Goal: Use online tool/utility: Utilize a website feature to perform a specific function

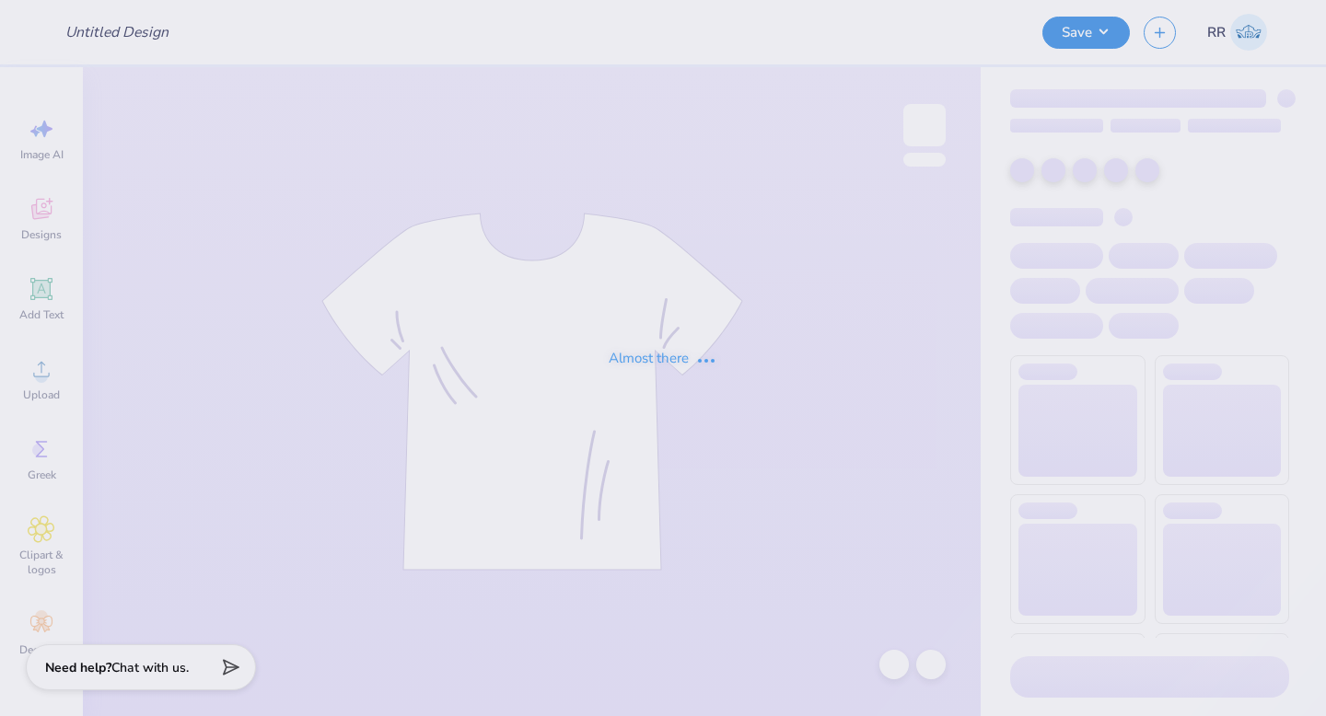
type input "[PERSON_NAME] : [GEOGRAPHIC_DATA]"
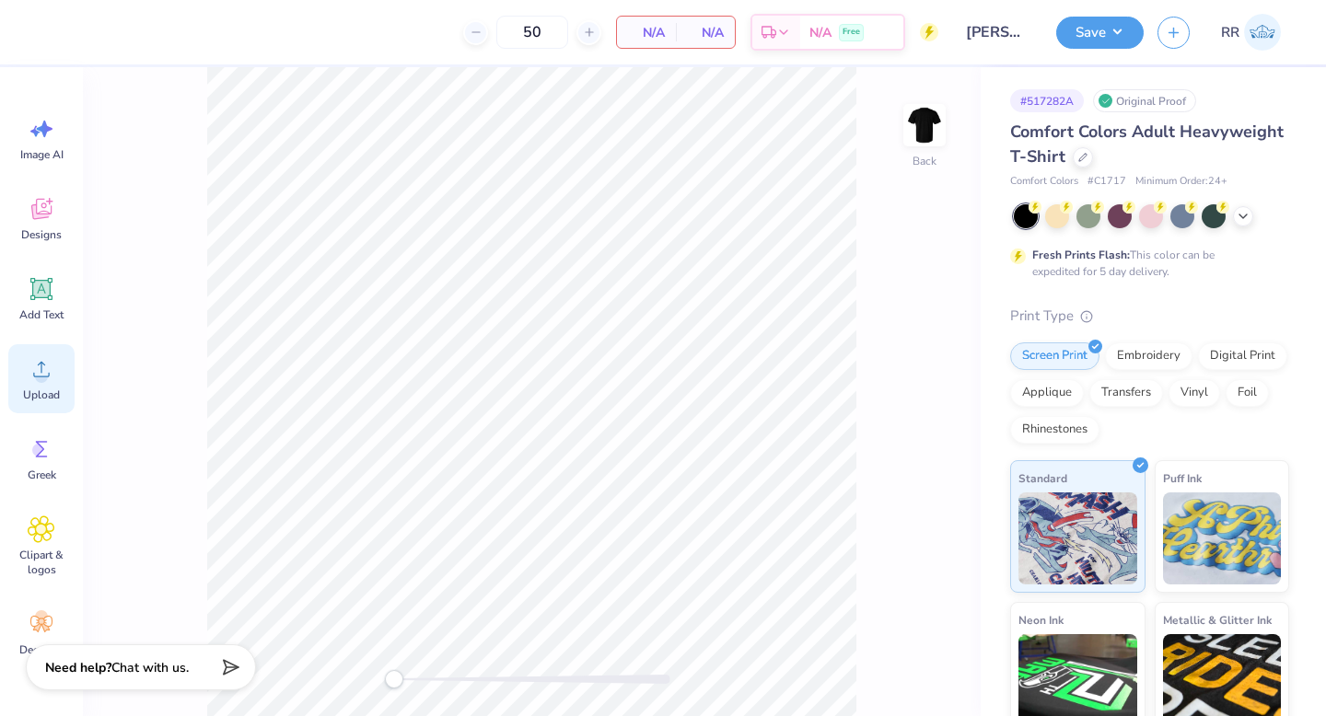
click at [45, 381] on icon at bounding box center [42, 369] width 28 height 28
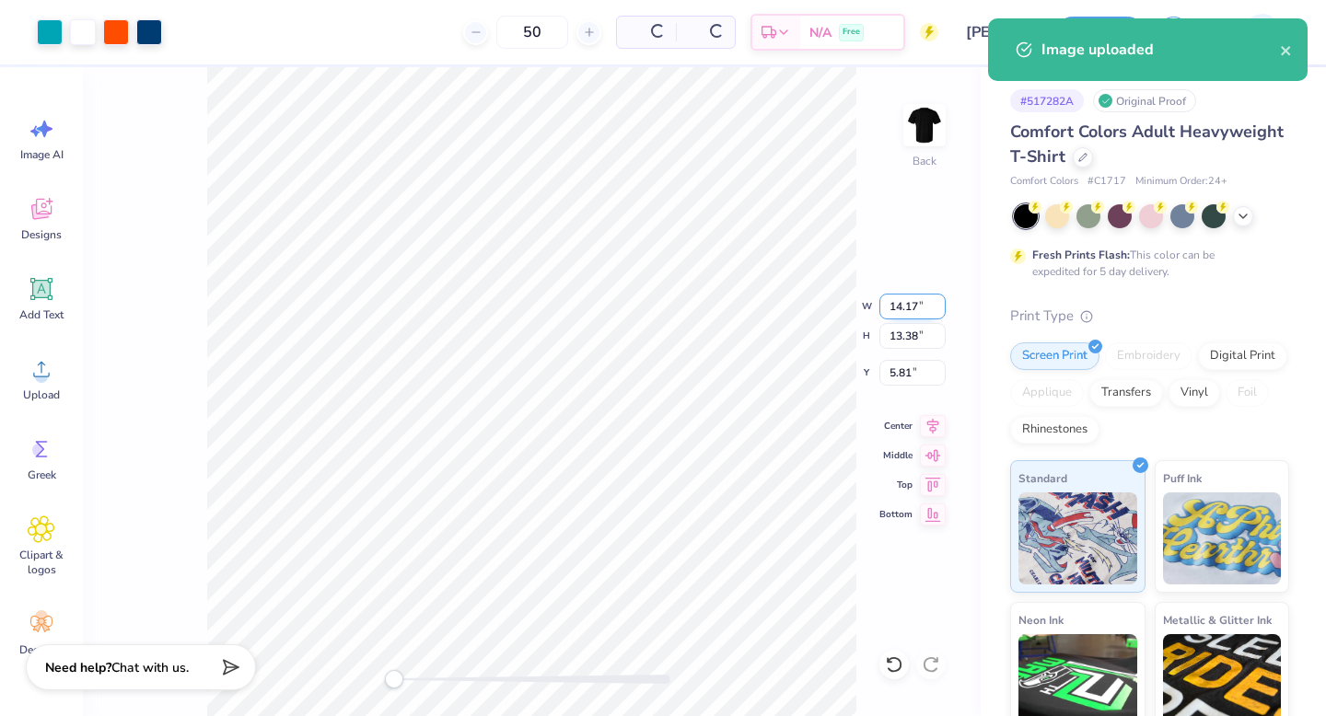
click at [902, 303] on input "14.17" at bounding box center [913, 307] width 66 height 26
click at [903, 308] on input "14.17" at bounding box center [913, 307] width 66 height 26
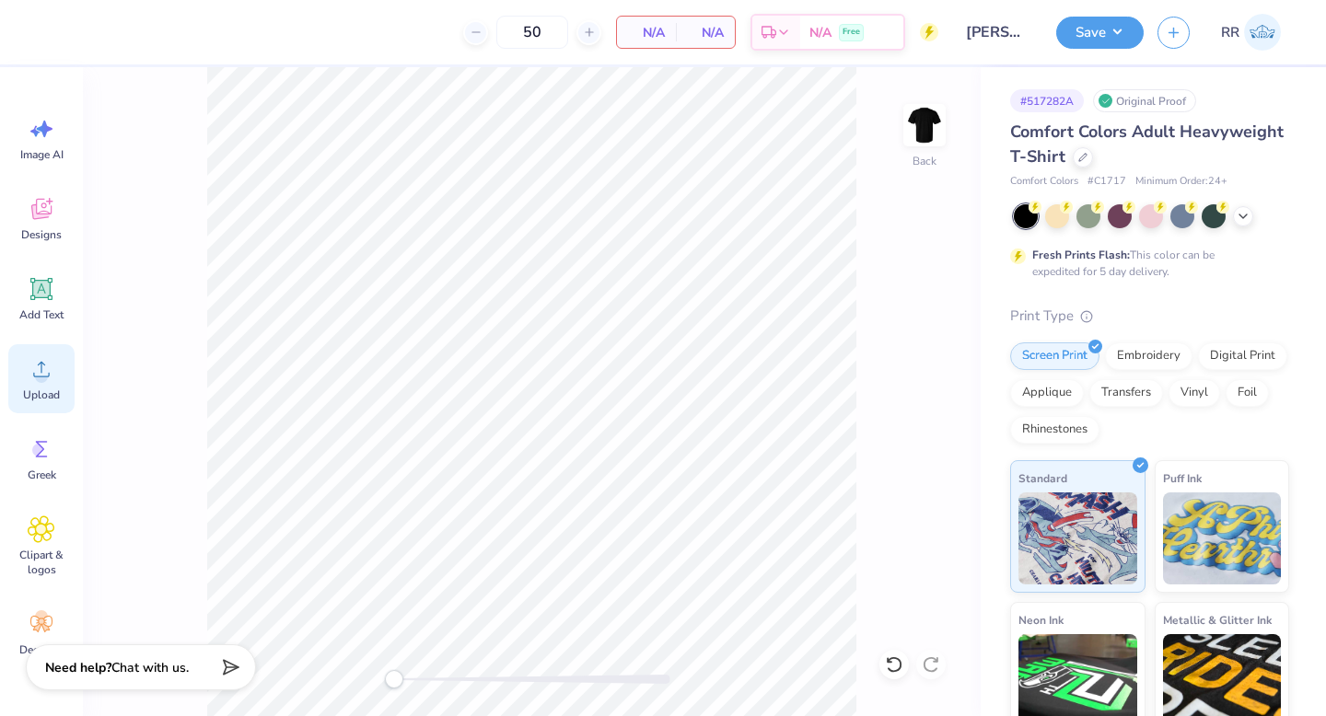
click at [36, 379] on circle at bounding box center [41, 376] width 13 height 13
click at [39, 374] on circle at bounding box center [41, 376] width 13 height 13
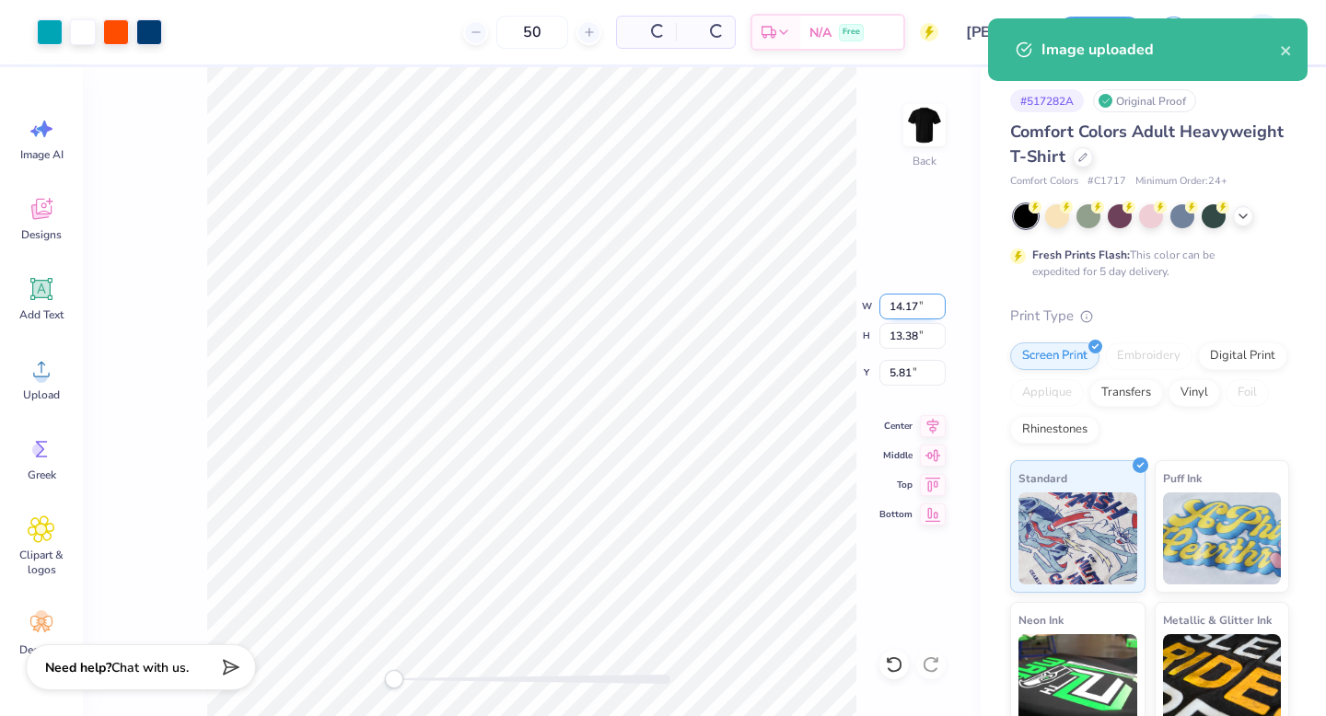
click at [911, 300] on input "14.17" at bounding box center [913, 307] width 66 height 26
type input "12.5"
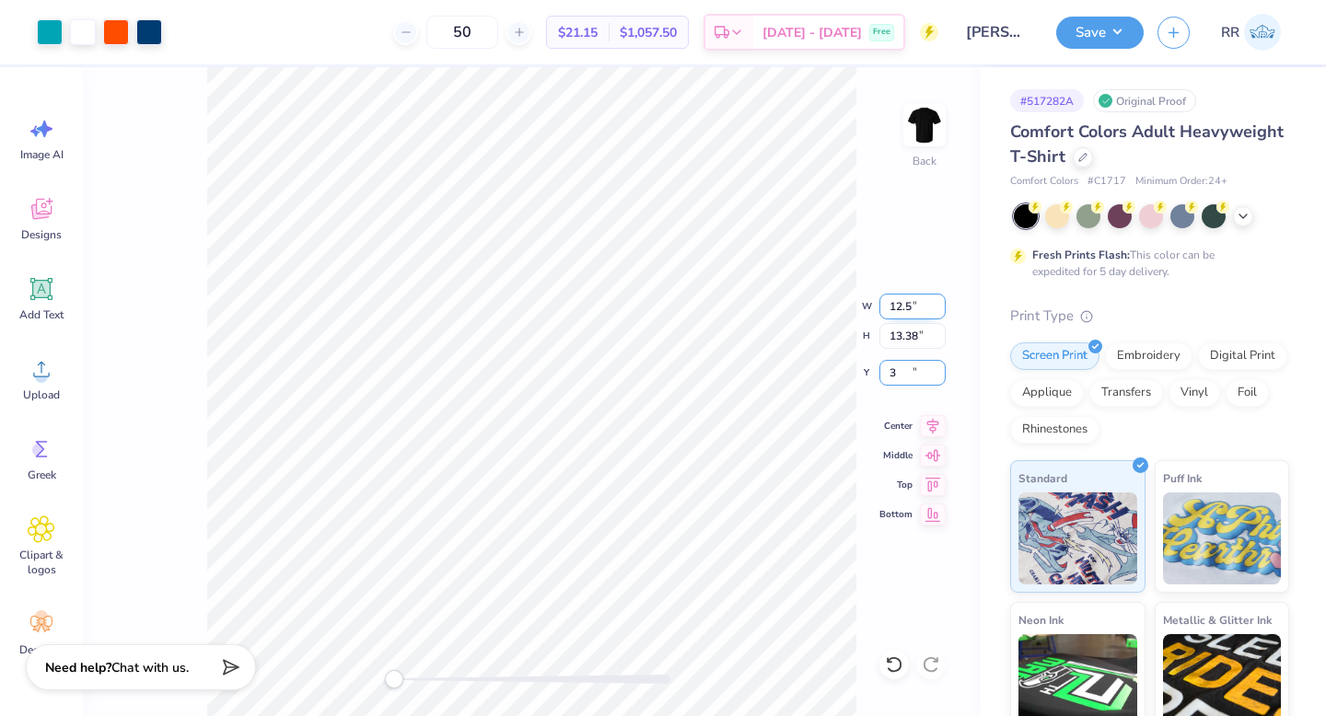
type input "3"
click at [914, 332] on input "13.38" at bounding box center [913, 336] width 66 height 26
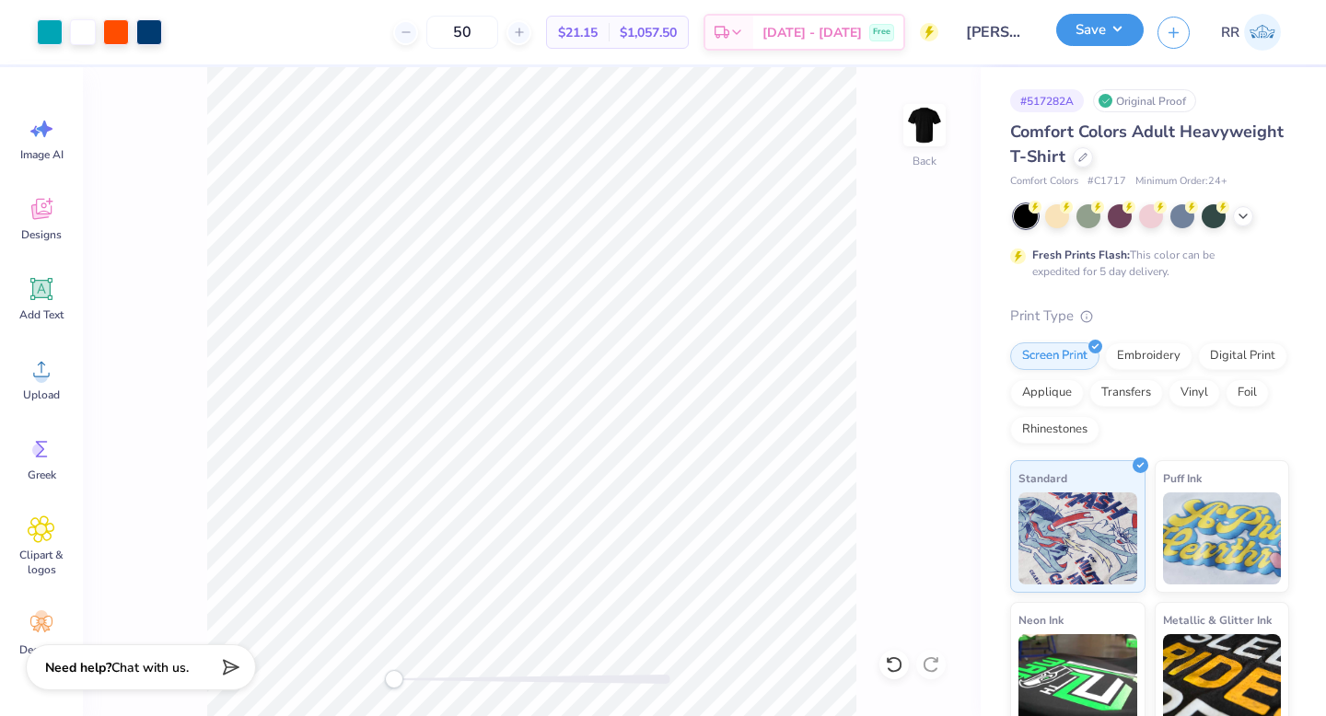
click at [1103, 40] on button "Save" at bounding box center [1099, 30] width 87 height 32
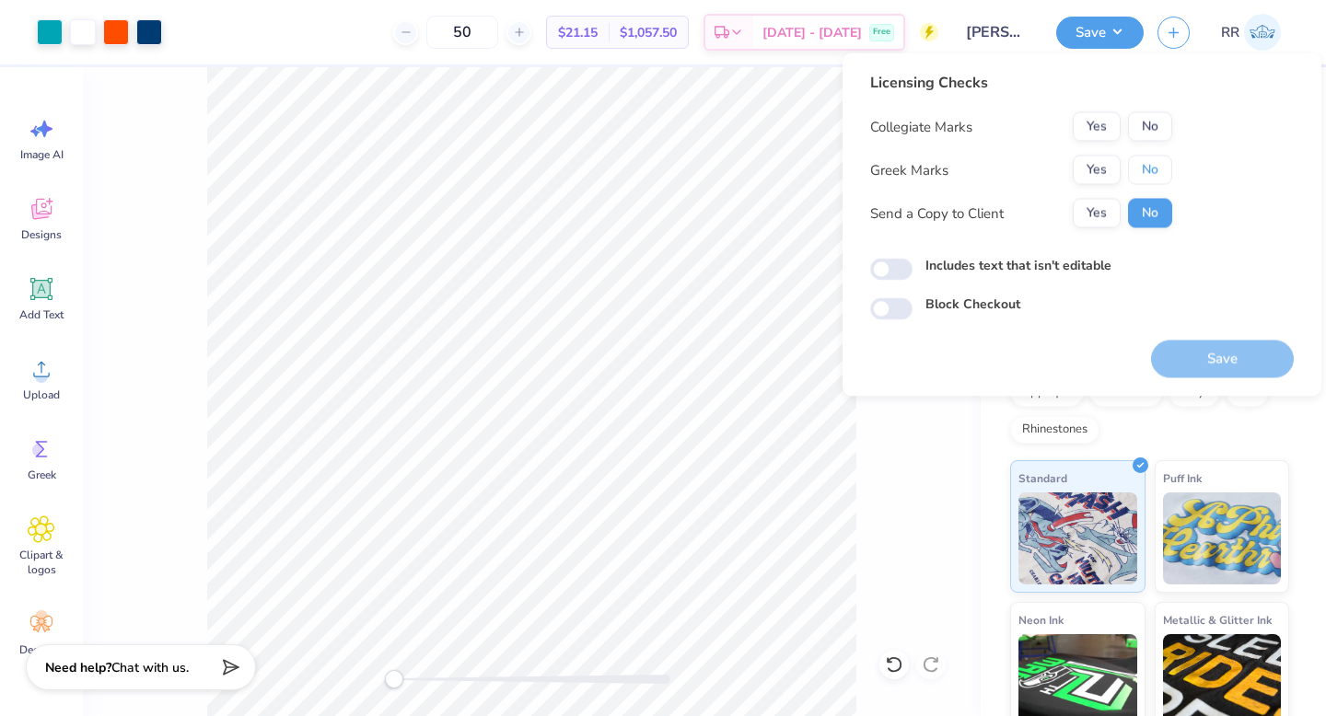
drag, startPoint x: 1144, startPoint y: 168, endPoint x: 1131, endPoint y: 149, distance: 22.5
click at [1144, 168] on button "No" at bounding box center [1150, 170] width 44 height 29
click at [1096, 120] on button "Yes" at bounding box center [1097, 126] width 48 height 29
click at [1212, 358] on button "Save" at bounding box center [1222, 360] width 143 height 38
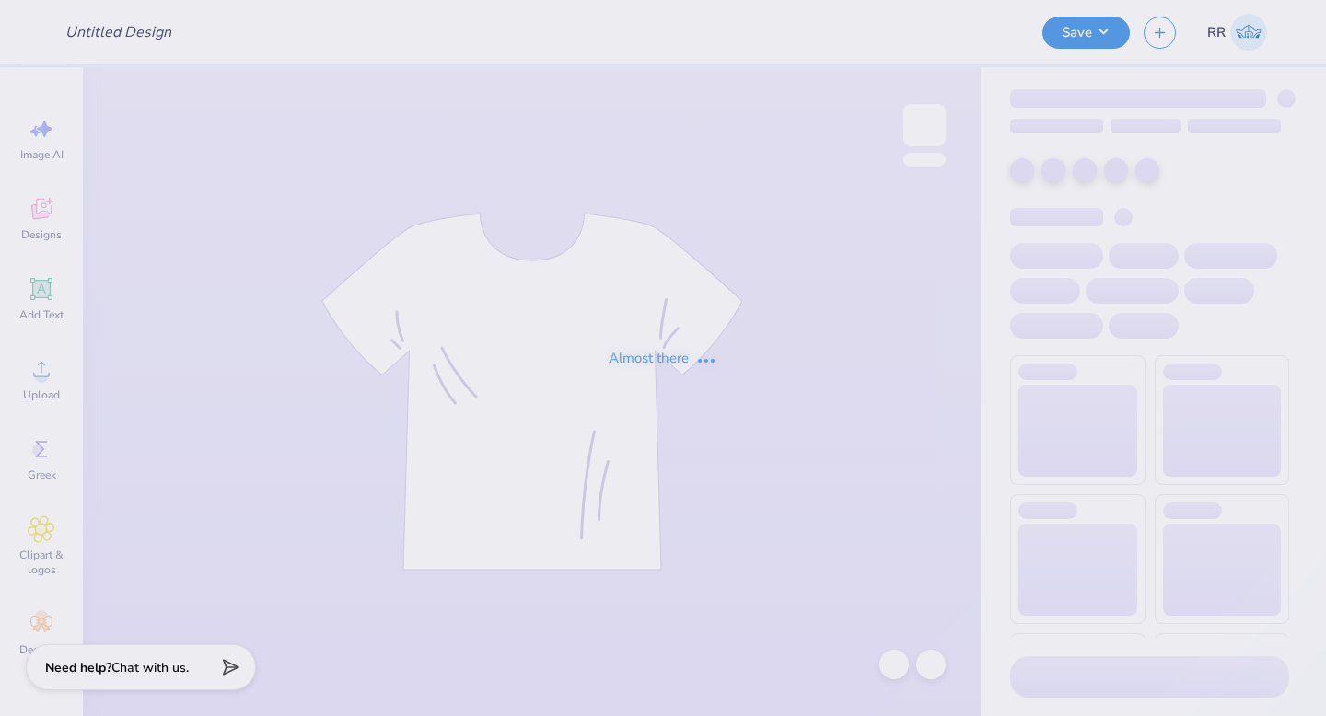
type input "[PERSON_NAME] : [GEOGRAPHIC_DATA]"
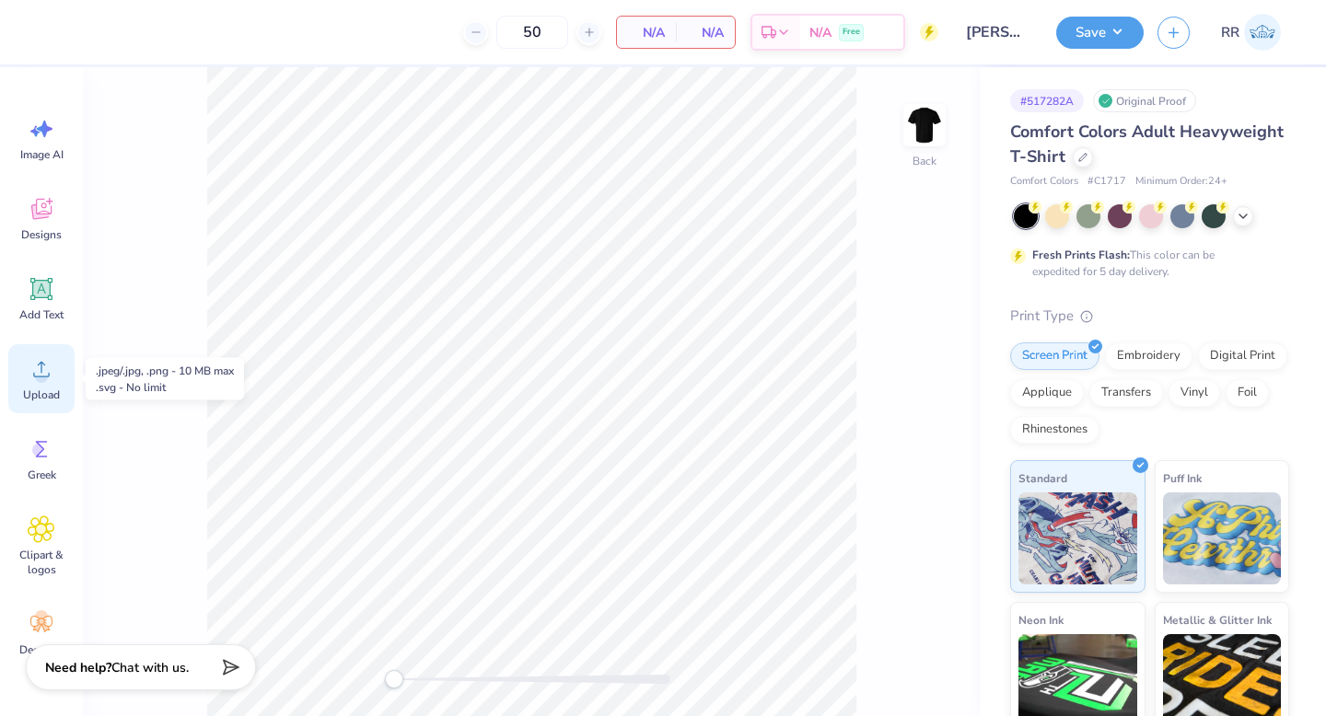
click at [41, 372] on icon at bounding box center [41, 370] width 17 height 16
click at [55, 373] on div "Upload" at bounding box center [41, 378] width 66 height 69
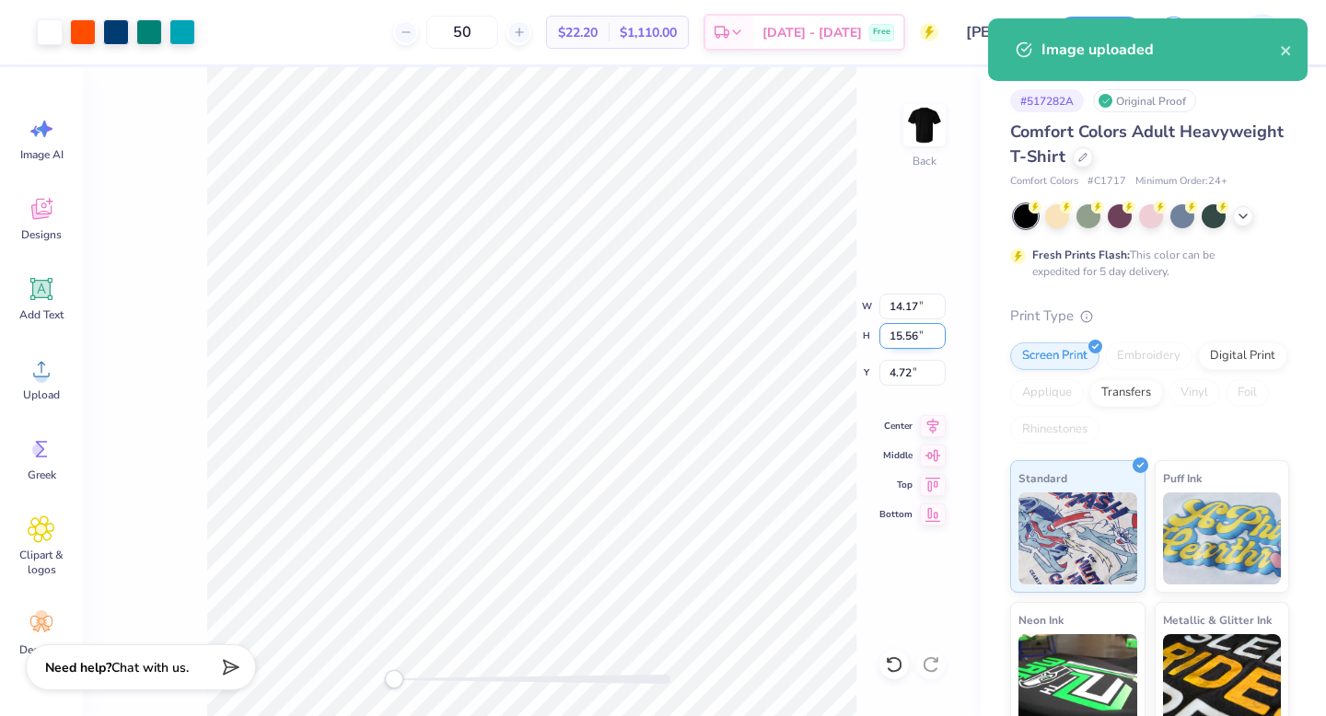
click at [912, 340] on input "15.56" at bounding box center [913, 336] width 66 height 26
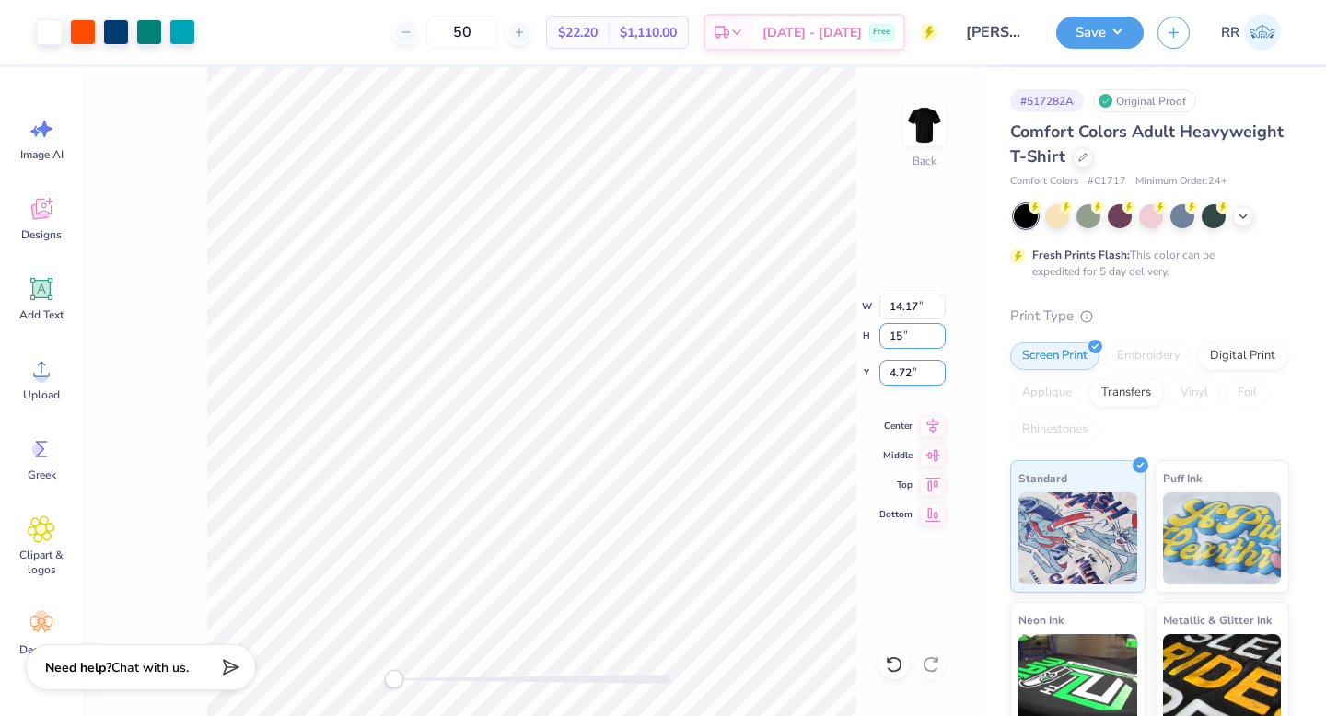
type input "15"
type input "12.5"
type input "3"
click at [151, 30] on div at bounding box center [149, 30] width 26 height 26
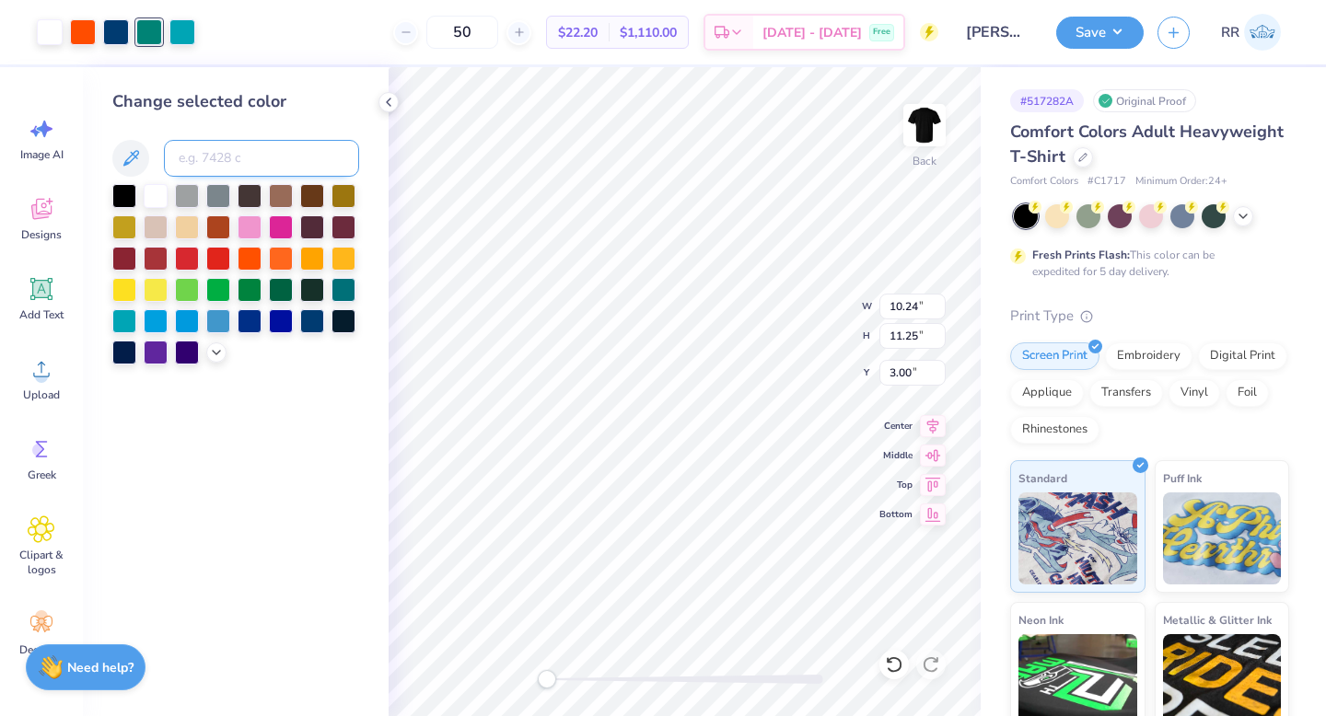
click at [267, 153] on input at bounding box center [261, 158] width 195 height 37
type input "541"
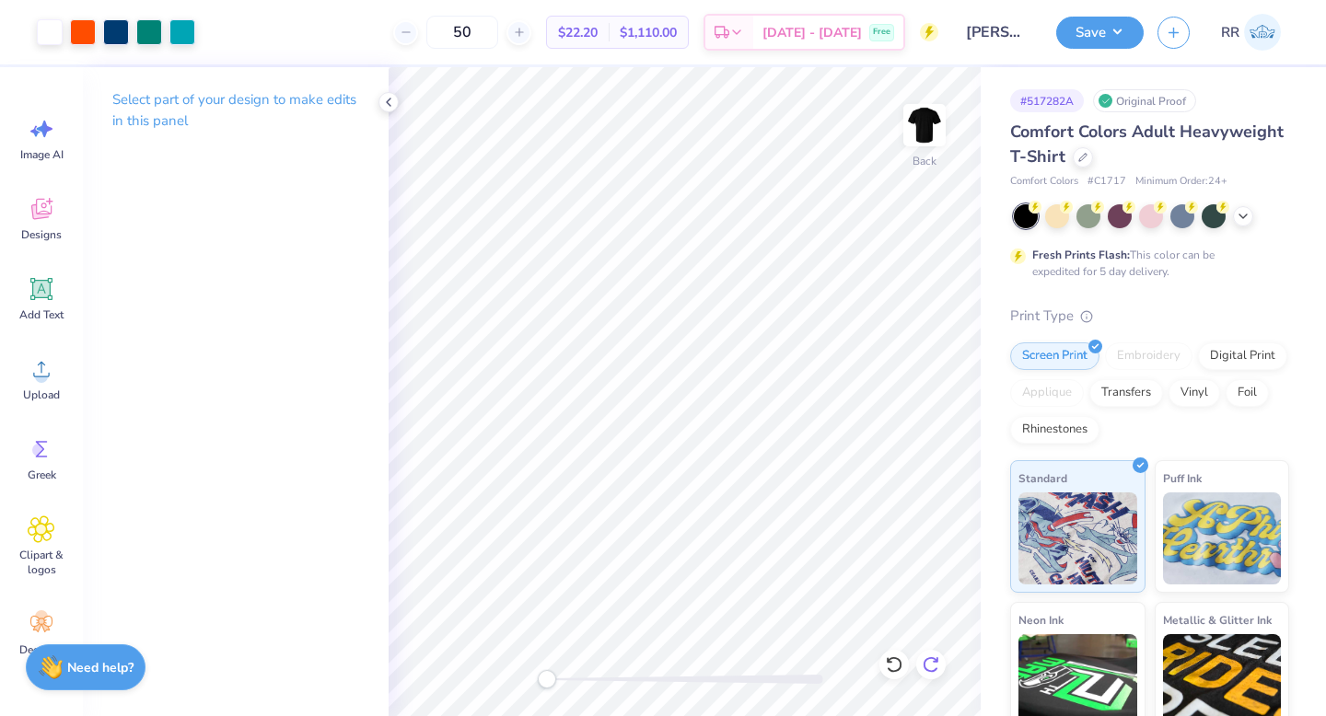
click at [929, 662] on icon at bounding box center [931, 665] width 18 height 18
click at [929, 668] on icon at bounding box center [931, 665] width 18 height 18
drag, startPoint x: 898, startPoint y: 661, endPoint x: 919, endPoint y: 666, distance: 21.7
click at [896, 662] on icon at bounding box center [894, 665] width 18 height 18
click at [930, 664] on icon at bounding box center [931, 665] width 18 height 18
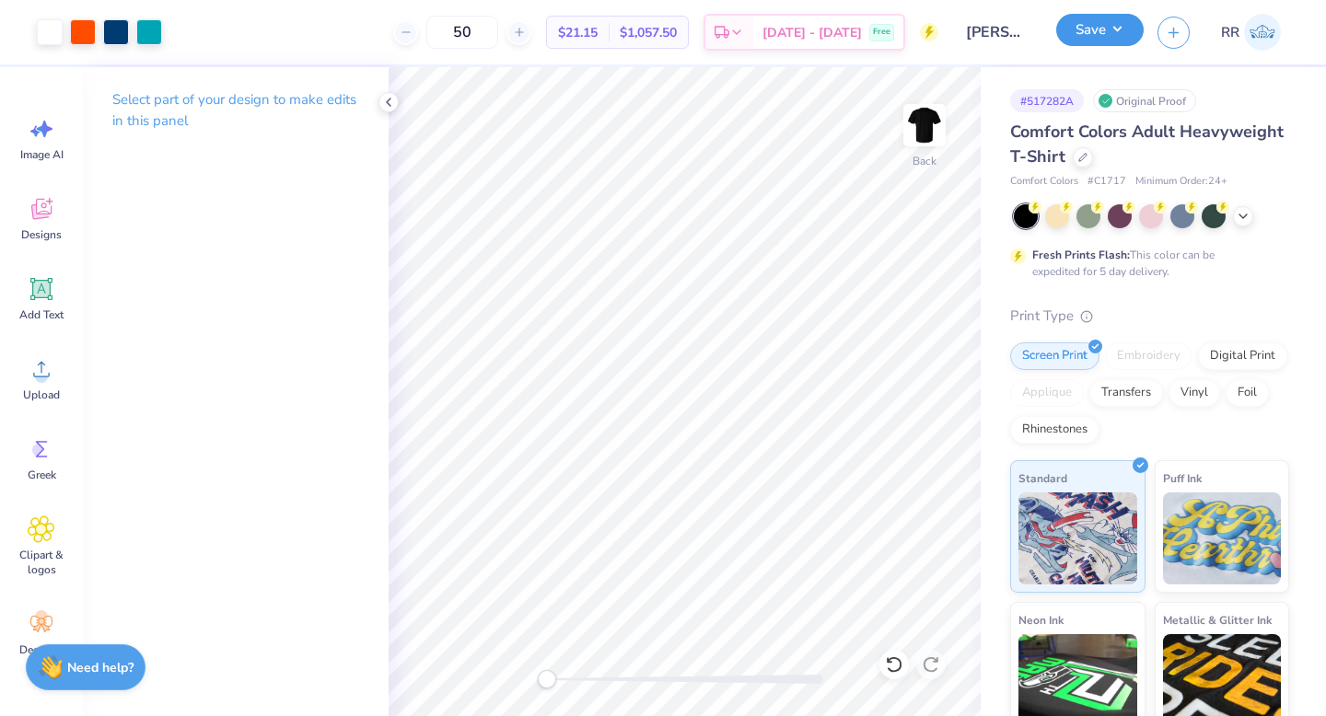
click at [1100, 24] on button "Save" at bounding box center [1099, 30] width 87 height 32
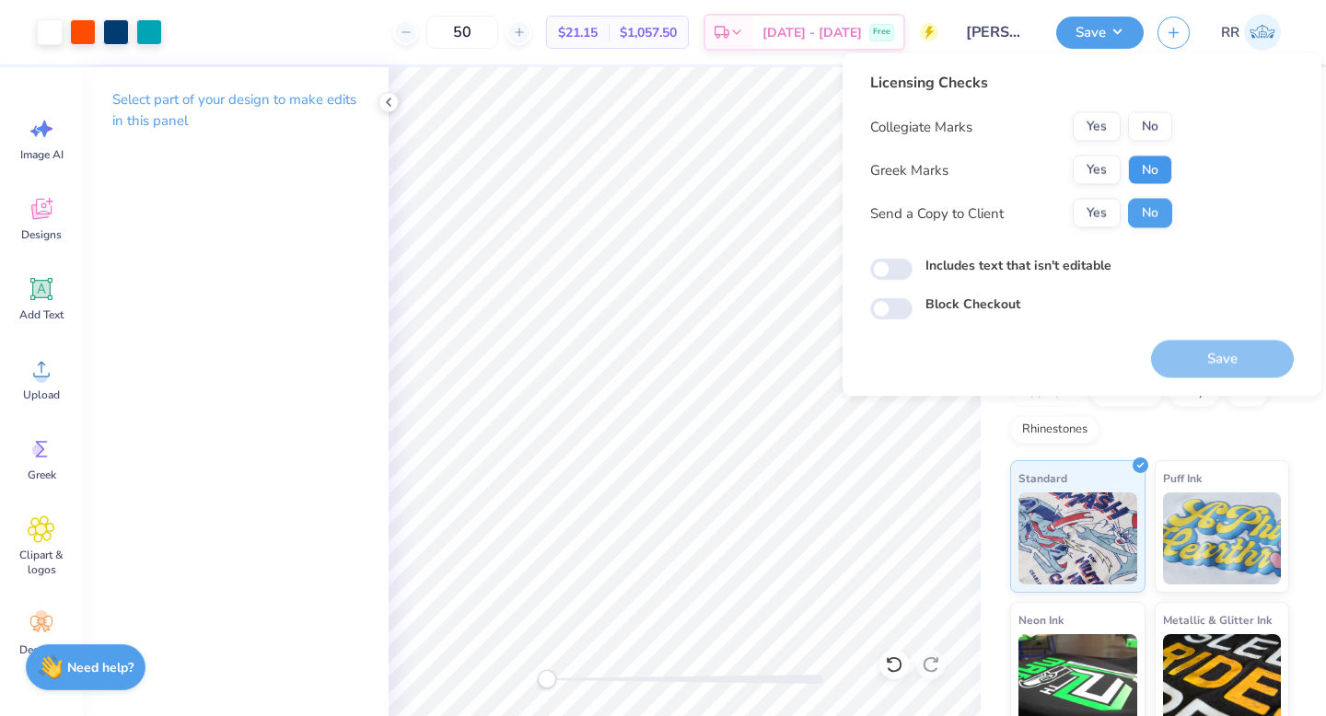
click at [1148, 173] on button "No" at bounding box center [1150, 170] width 44 height 29
click at [1111, 130] on button "Yes" at bounding box center [1097, 126] width 48 height 29
click at [1160, 131] on button "No" at bounding box center [1150, 126] width 44 height 29
click at [1194, 362] on button "Save" at bounding box center [1222, 360] width 143 height 38
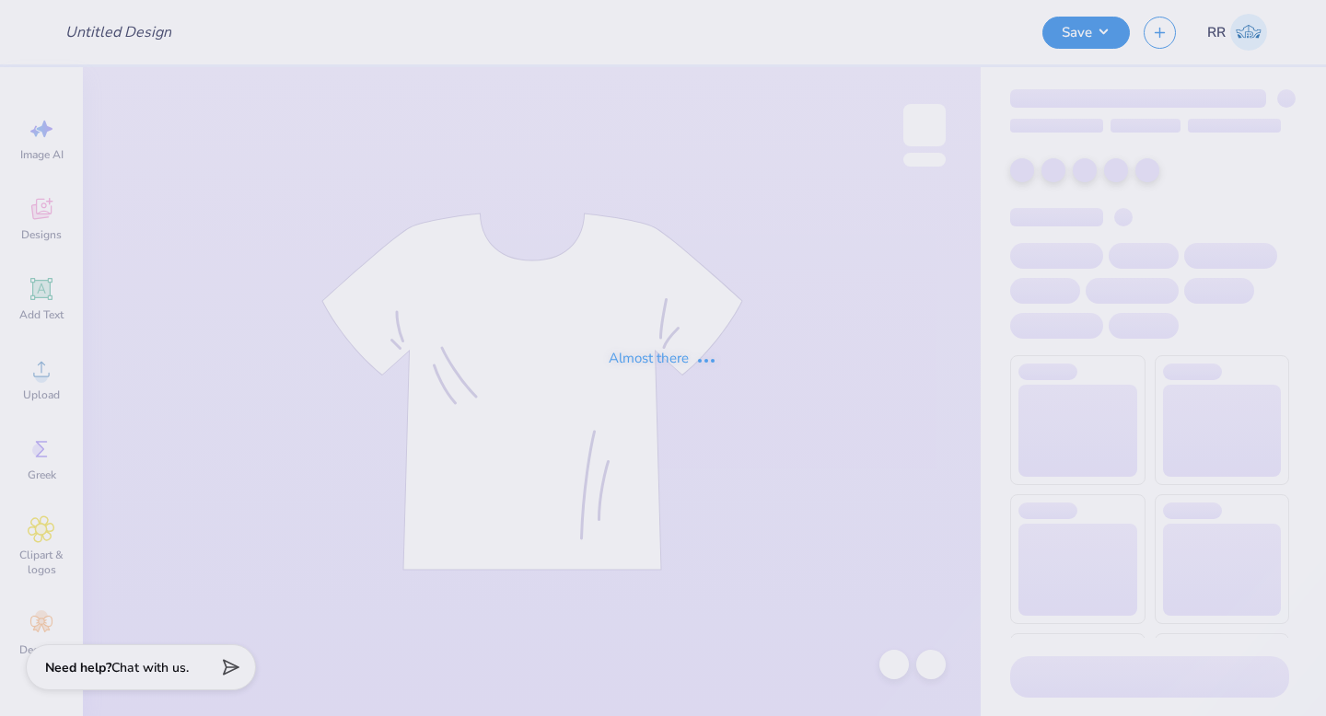
type input "Merch - Pickleball Club at [GEOGRAPHIC_DATA]"
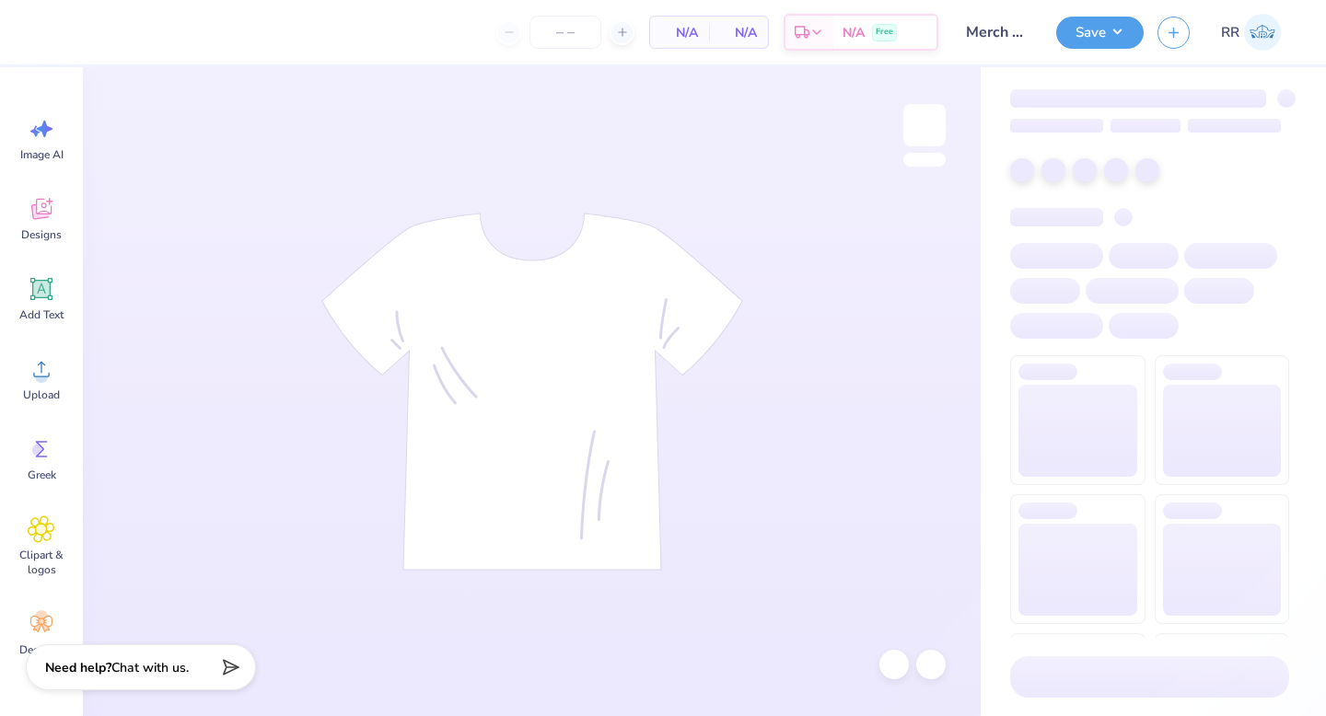
type input "50"
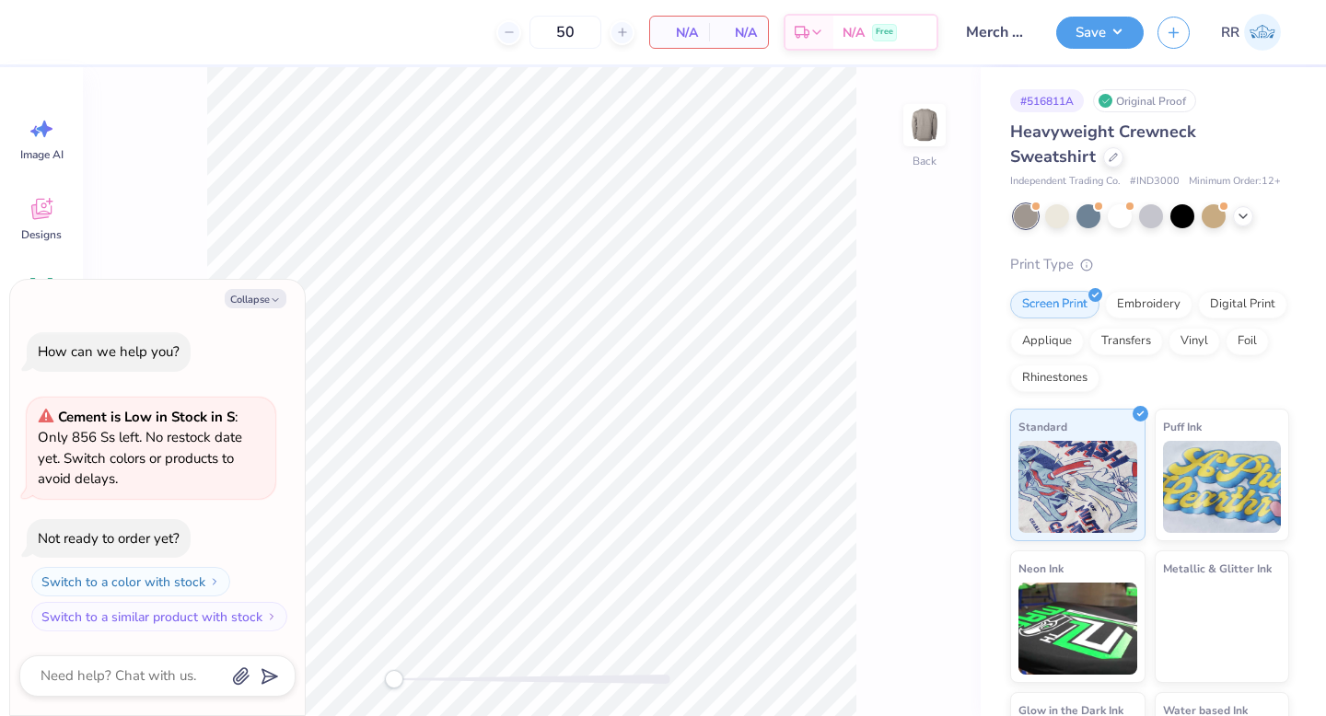
type textarea "x"
